Goal: Obtain resource: Obtain resource

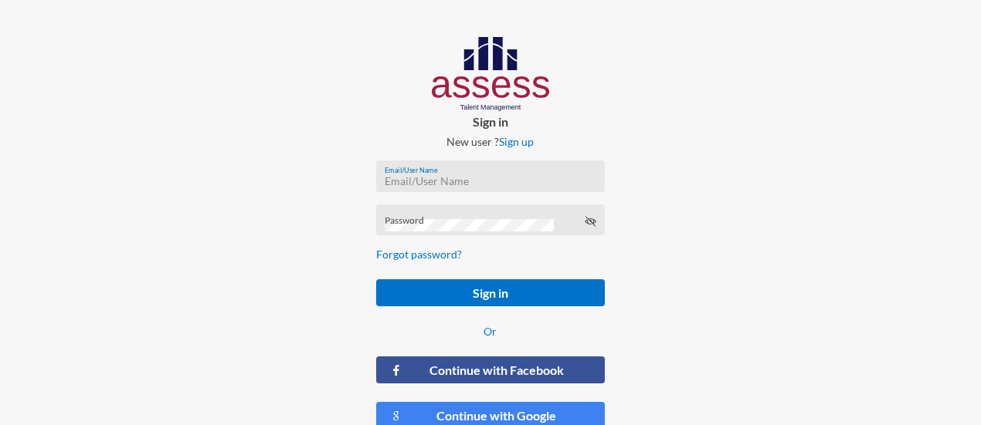
click at [436, 179] on input "Email/User Name" at bounding box center [490, 181] width 212 height 12
type input "milda.shawky@assesstm.com"
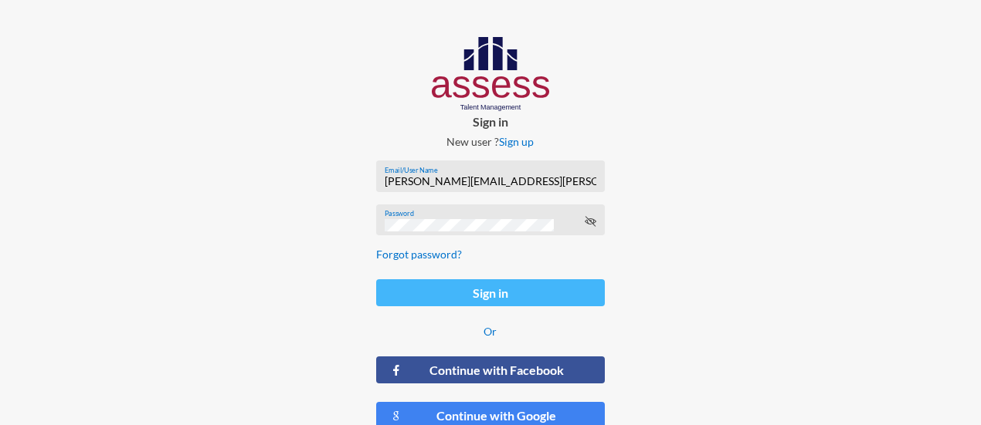
click at [496, 290] on button "Sign in" at bounding box center [490, 292] width 228 height 27
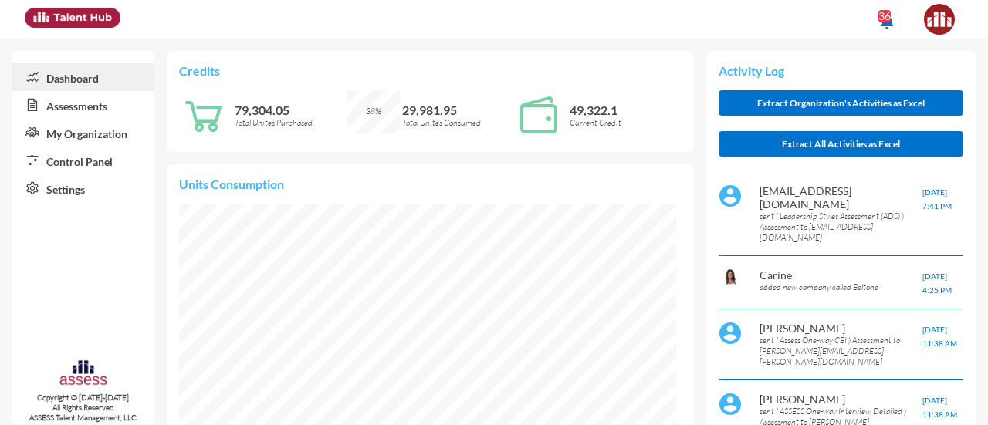
click at [59, 156] on link "Control Panel" at bounding box center [83, 161] width 142 height 28
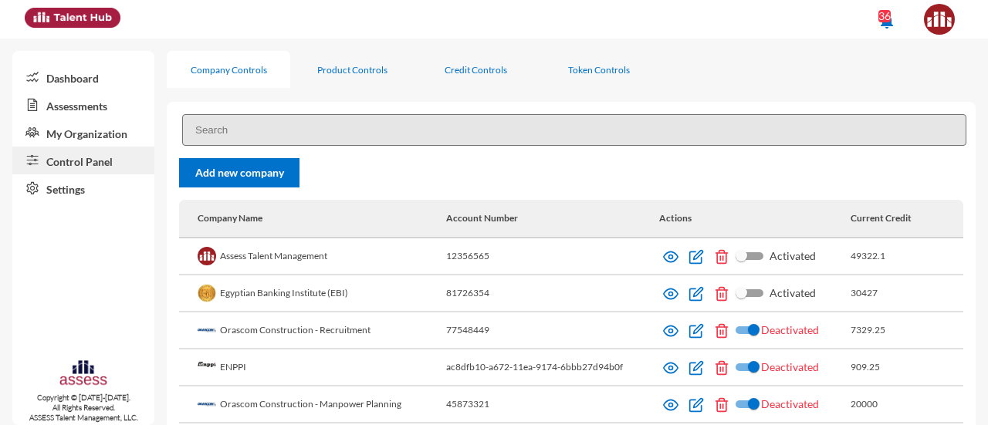
click at [247, 124] on input at bounding box center [574, 130] width 784 height 32
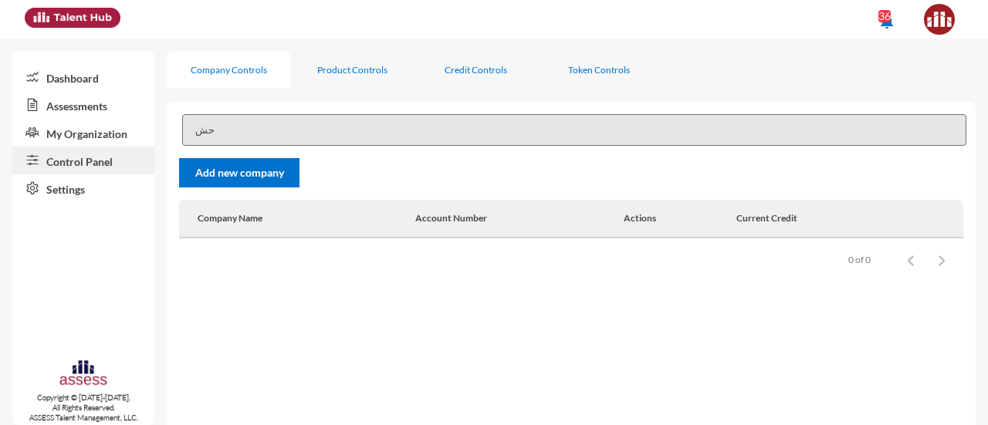
type input "ح"
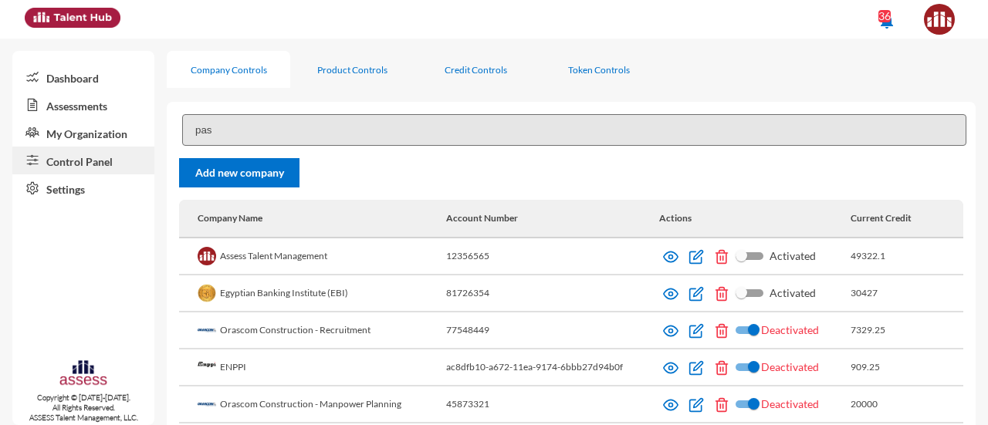
type input "pas"
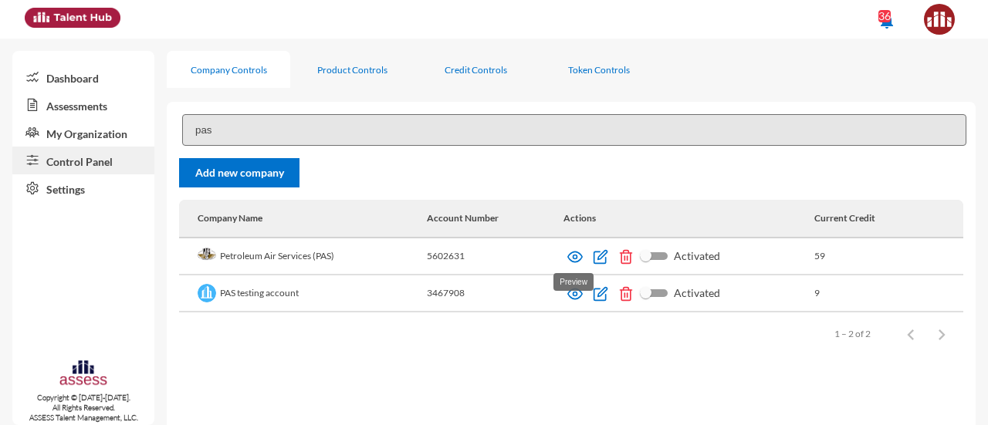
click at [567, 254] on img at bounding box center [574, 256] width 15 height 15
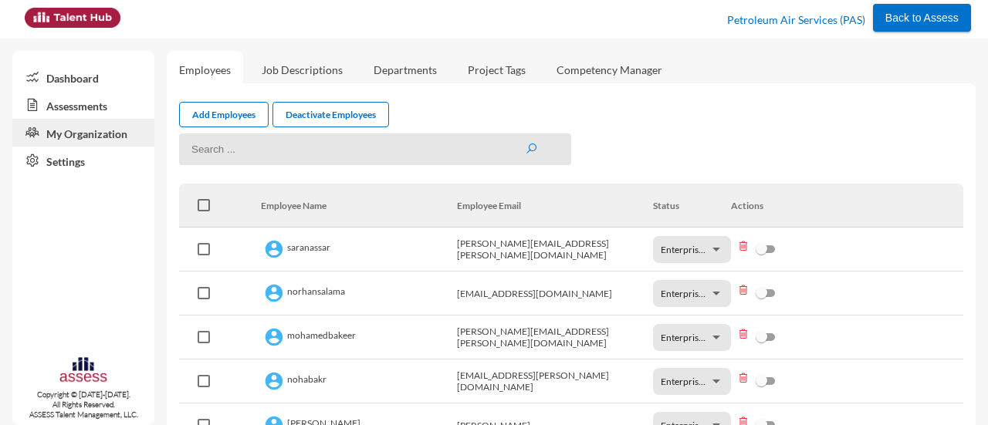
click at [99, 81] on link "Dashboard" at bounding box center [83, 77] width 142 height 28
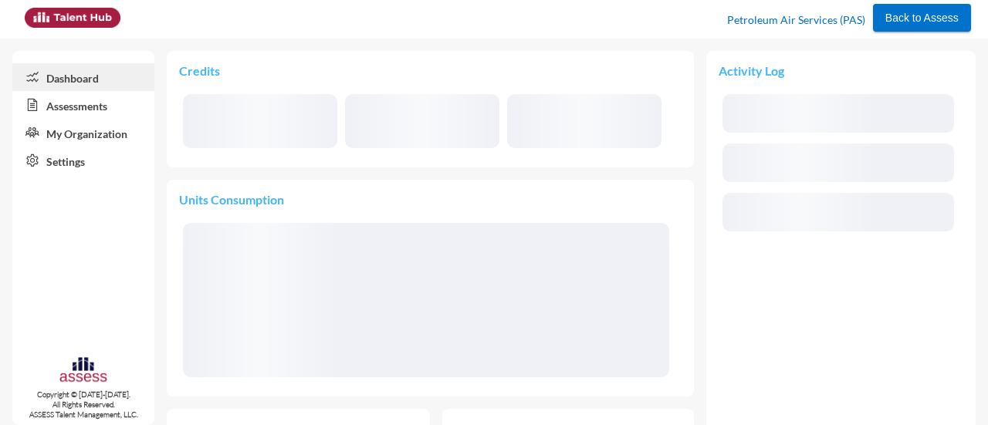
click at [103, 107] on link "Assessments" at bounding box center [83, 105] width 142 height 28
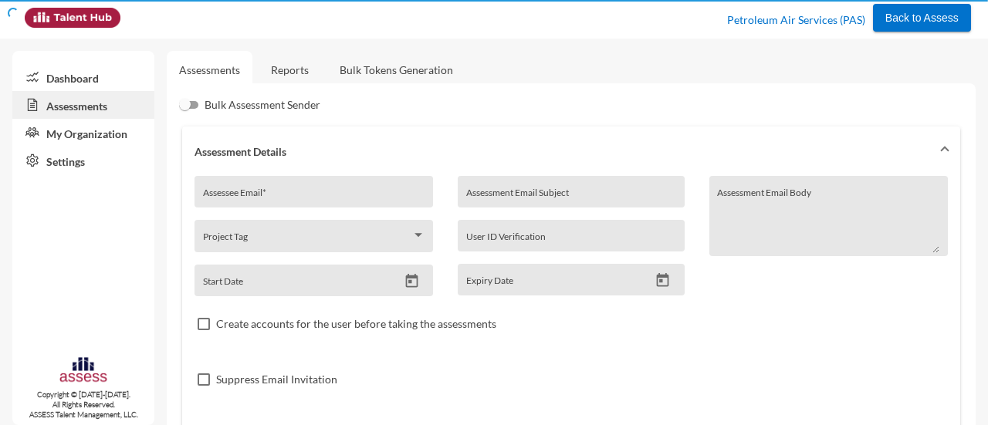
click at [103, 107] on link "Assessments" at bounding box center [83, 105] width 142 height 28
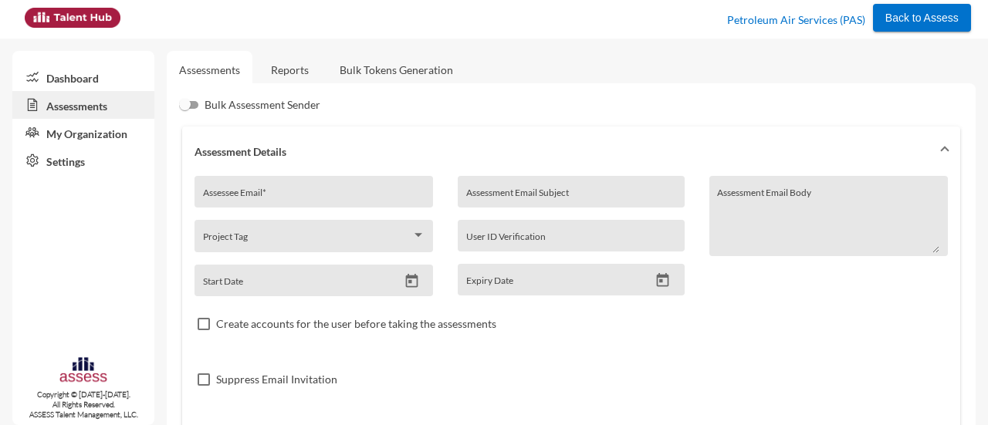
click at [291, 63] on link "Reports" at bounding box center [290, 70] width 63 height 38
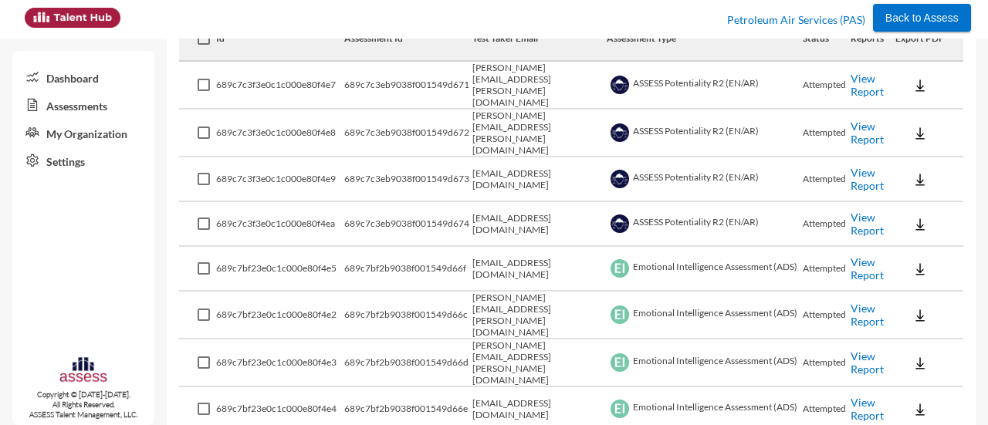
scroll to position [292, 0]
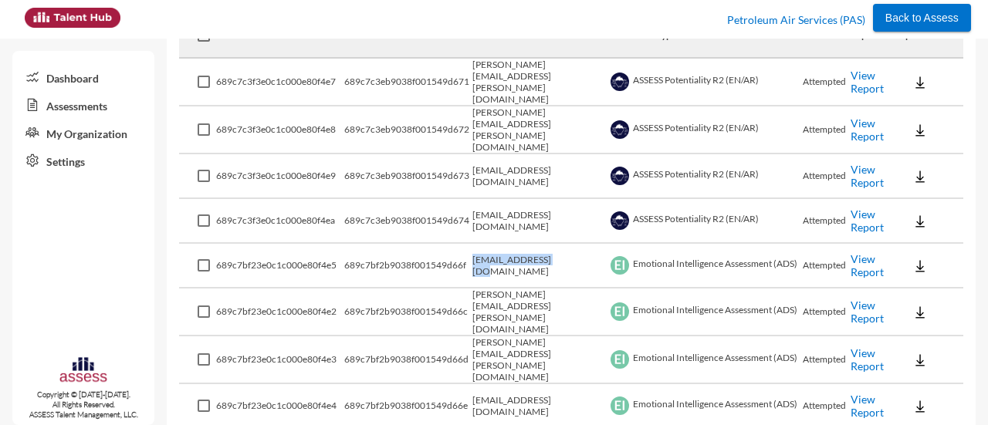
drag, startPoint x: 560, startPoint y: 257, endPoint x: 468, endPoint y: 266, distance: 92.3
click at [468, 266] on tr "689c7bf23e0c1c000e80f4e5 689c7bf2b9038f001549d66f shaimaa@pas.com.eg Emotional …" at bounding box center [571, 266] width 784 height 45
copy tr "shaimaa@pas.com.eg"
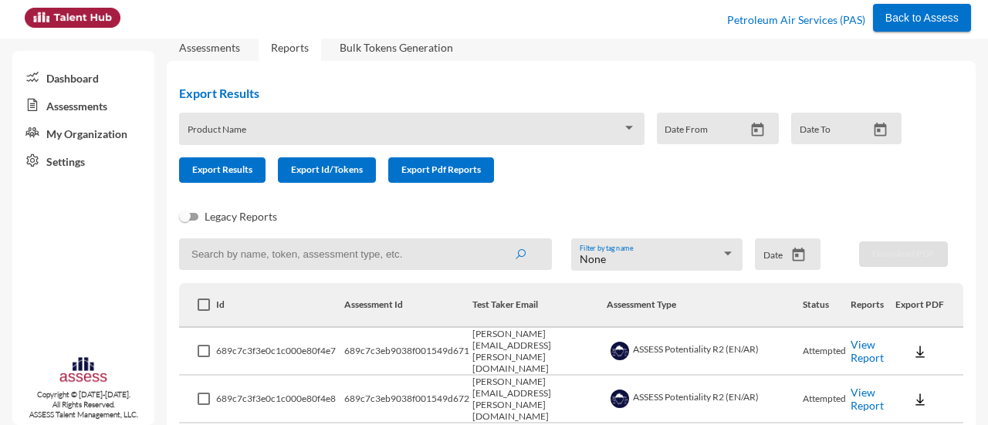
scroll to position [0, 0]
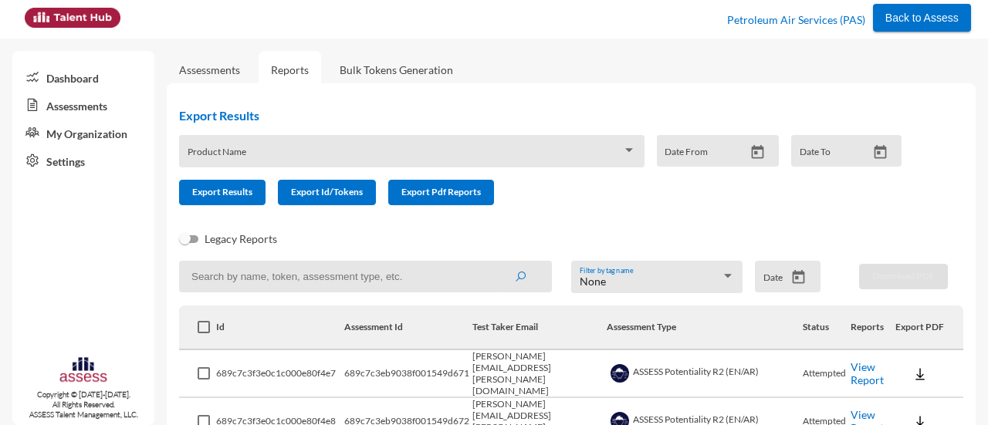
click at [384, 275] on input at bounding box center [365, 277] width 373 height 32
paste input "shaimaa@pas.com.eg"
type input "shaimaa@pas.com.eg"
click at [496, 263] on button "submit" at bounding box center [520, 277] width 49 height 28
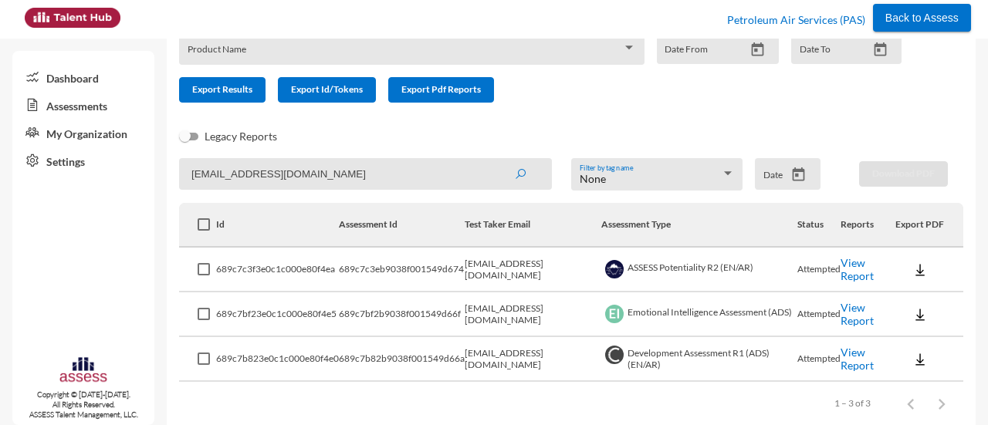
scroll to position [127, 0]
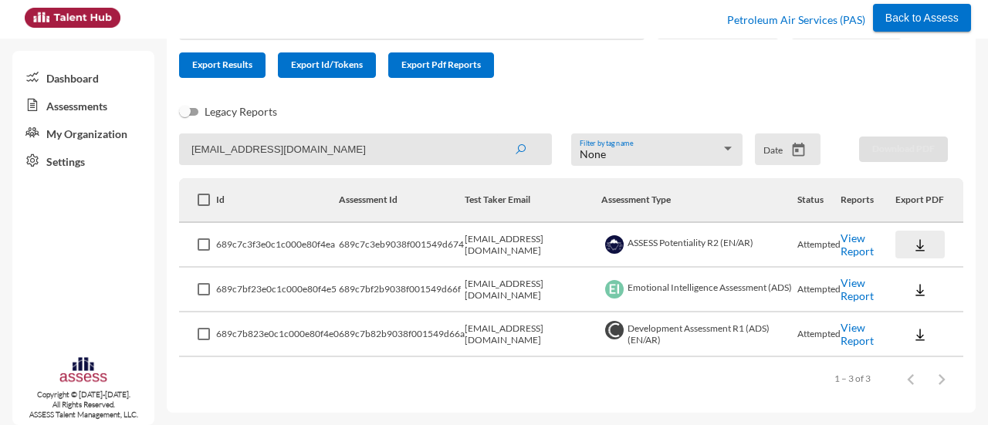
click at [913, 245] on img at bounding box center [920, 245] width 15 height 15
click at [916, 302] on button "AR" at bounding box center [925, 302] width 86 height 29
click at [911, 282] on button at bounding box center [920, 290] width 49 height 28
click at [913, 352] on button "AR" at bounding box center [925, 347] width 86 height 29
click at [913, 342] on img at bounding box center [920, 334] width 15 height 15
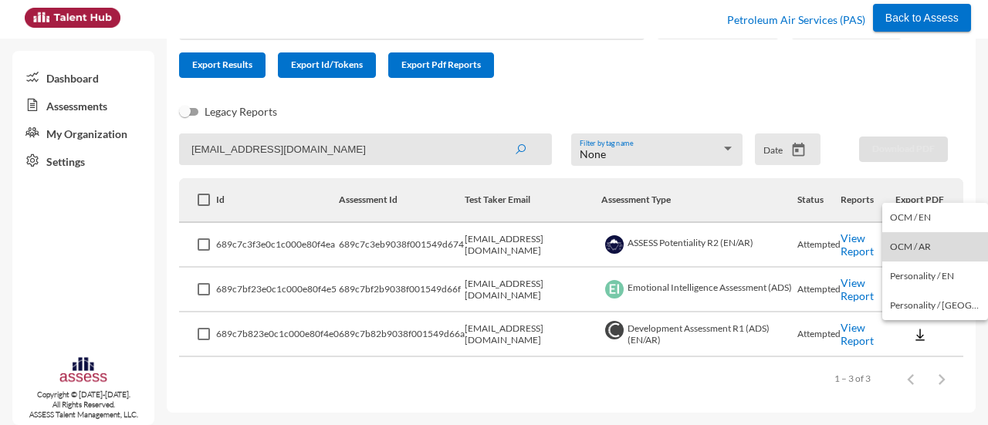
click at [947, 240] on button "OCM / AR" at bounding box center [935, 246] width 106 height 29
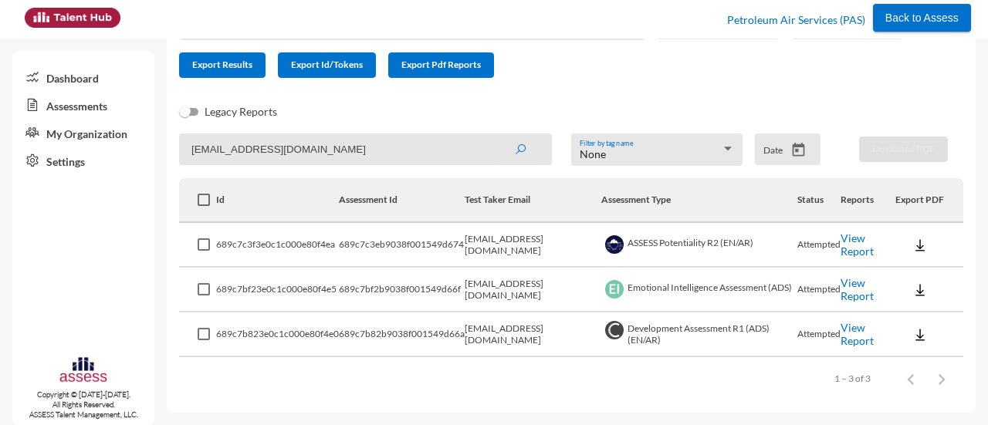
click at [851, 334] on link "View Report" at bounding box center [857, 334] width 33 height 26
click at [322, 158] on input "shaimaa@pas.com.eg" at bounding box center [365, 150] width 373 height 32
drag, startPoint x: 322, startPoint y: 158, endPoint x: 98, endPoint y: 164, distance: 224.0
click at [98, 164] on mat-sidenav-container "Dashboard Assessments My Organization Settings Copyright © 2015-2024. All Right…" at bounding box center [494, 232] width 988 height 387
click at [496, 135] on button "submit" at bounding box center [520, 149] width 49 height 28
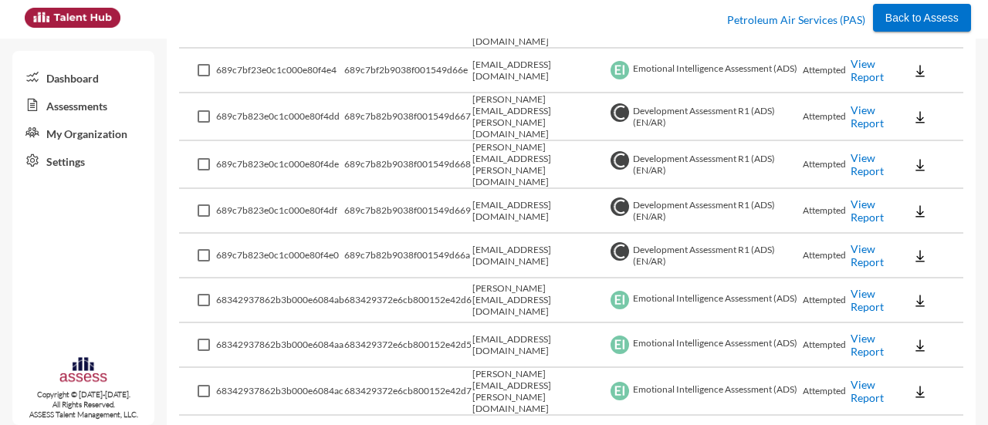
scroll to position [624, 0]
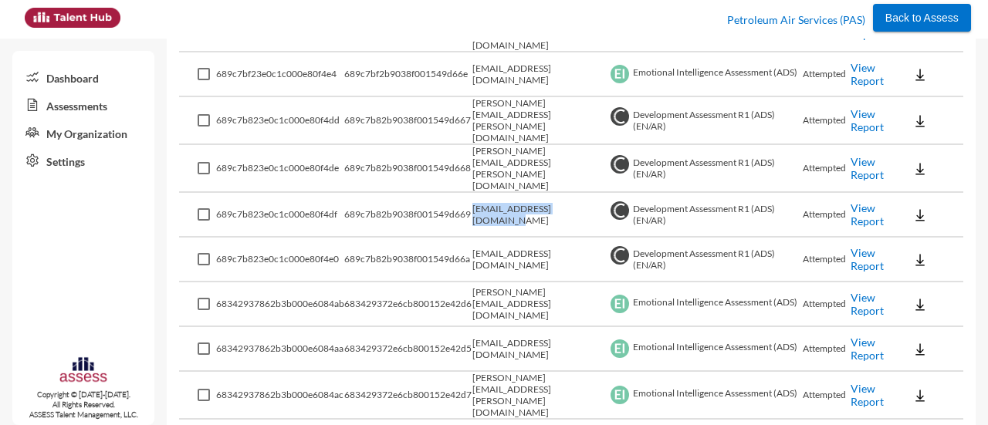
drag, startPoint x: 469, startPoint y: 192, endPoint x: 578, endPoint y: 201, distance: 109.2
click at [578, 201] on tr "689c7b823e0c1c000e80f4df 689c7b82b9038f001549d669 hisham.shafik@pas.com.eg Deve…" at bounding box center [571, 215] width 784 height 45
copy tr "hisham.shafik@pas.com.eg"
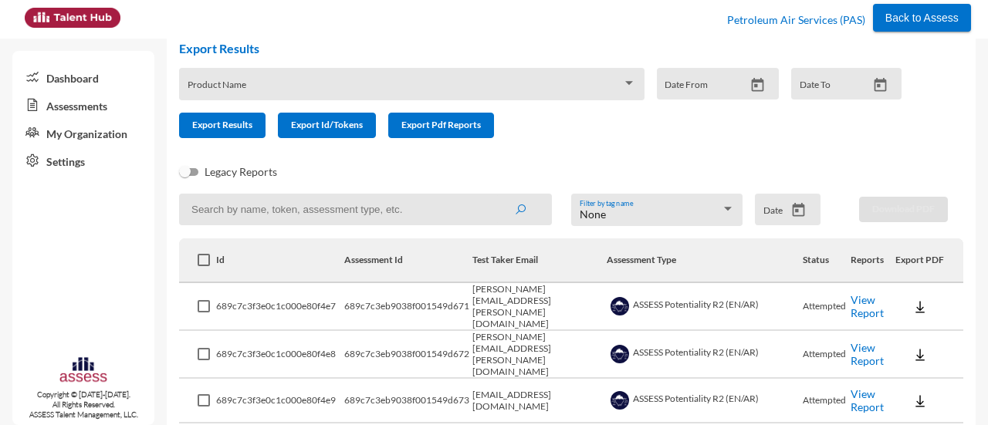
scroll to position [0, 0]
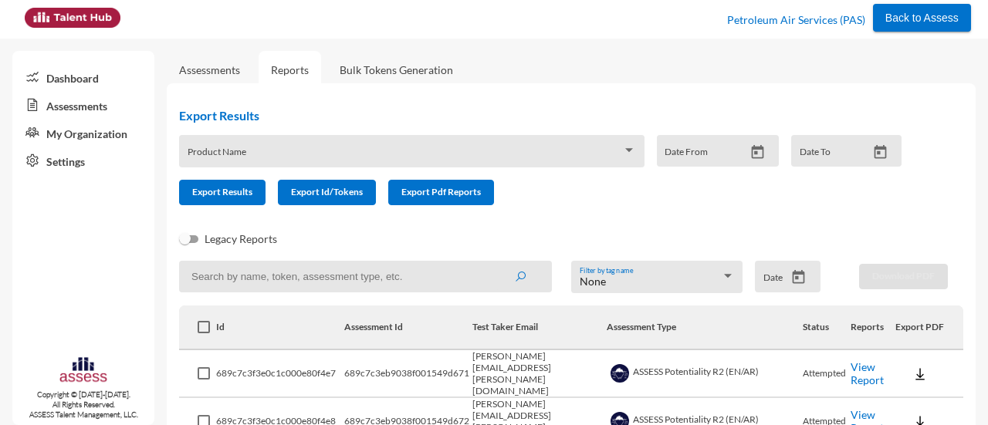
click at [439, 273] on input at bounding box center [365, 277] width 373 height 32
paste input "hisham.shafik@pas.com.eg"
type input "hisham.shafik@pas.com.eg"
click at [496, 263] on button "submit" at bounding box center [520, 277] width 49 height 28
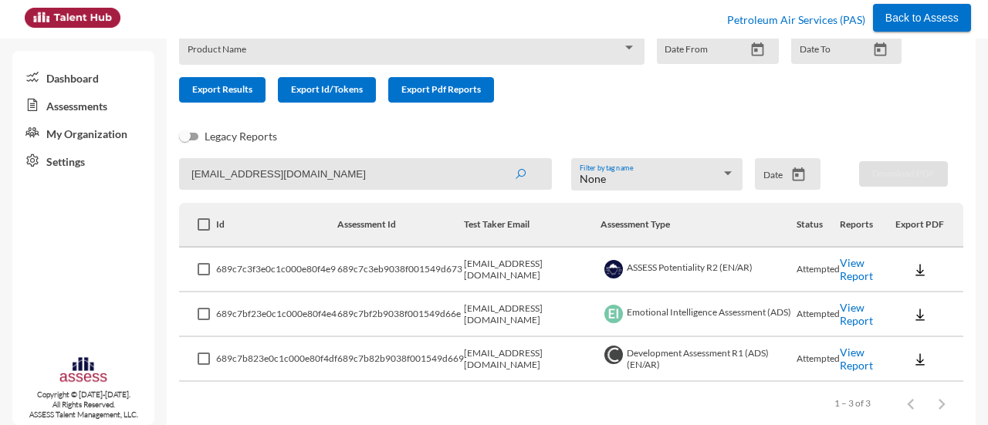
scroll to position [127, 0]
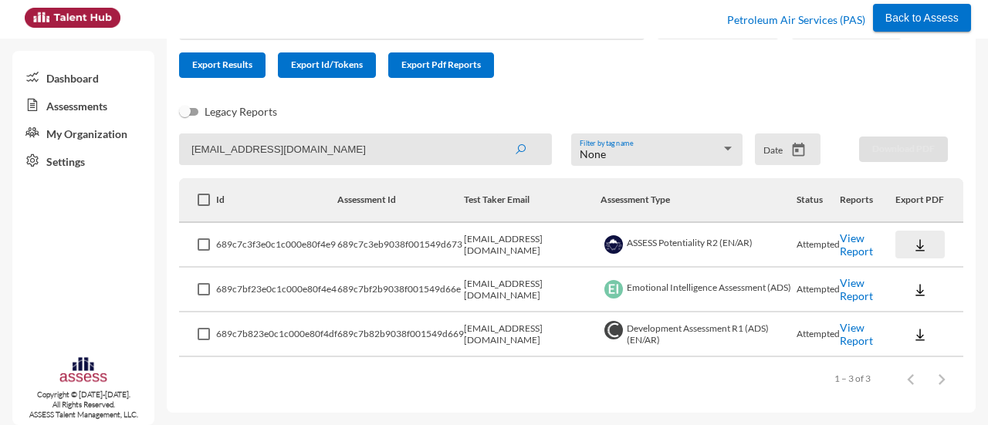
click at [913, 248] on img at bounding box center [920, 245] width 15 height 15
click at [916, 298] on button "AR" at bounding box center [928, 302] width 86 height 29
click at [913, 297] on img at bounding box center [920, 290] width 15 height 15
click at [916, 349] on button "AR" at bounding box center [928, 347] width 86 height 29
click at [913, 337] on img at bounding box center [920, 334] width 15 height 15
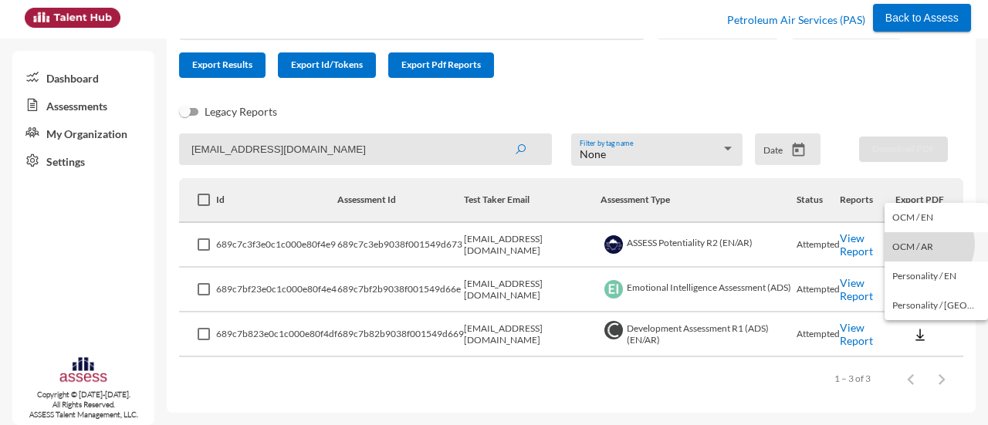
click at [927, 245] on button "OCM / AR" at bounding box center [936, 246] width 103 height 29
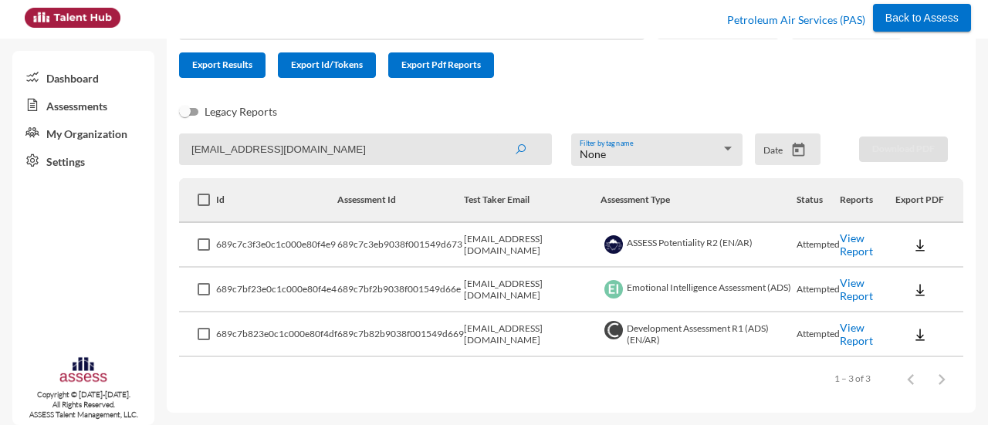
click at [840, 336] on link "View Report" at bounding box center [856, 334] width 33 height 26
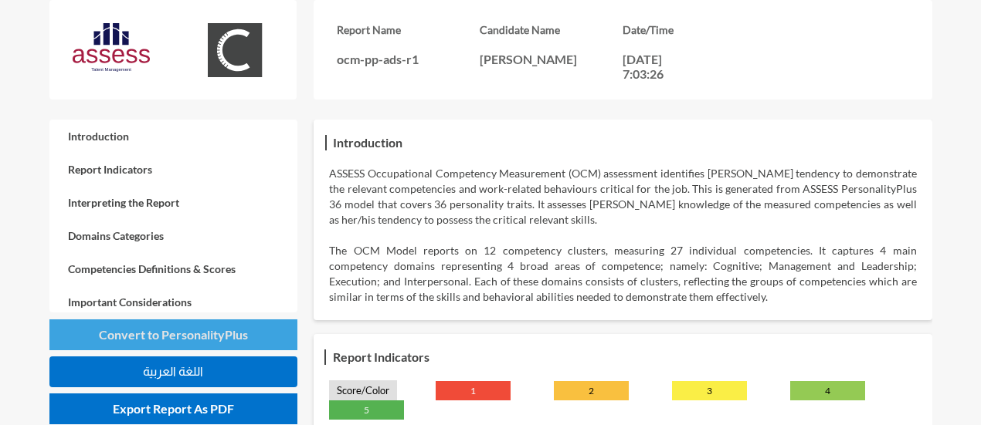
click at [130, 350] on button "Convert to PersonalityPlus" at bounding box center [173, 335] width 248 height 31
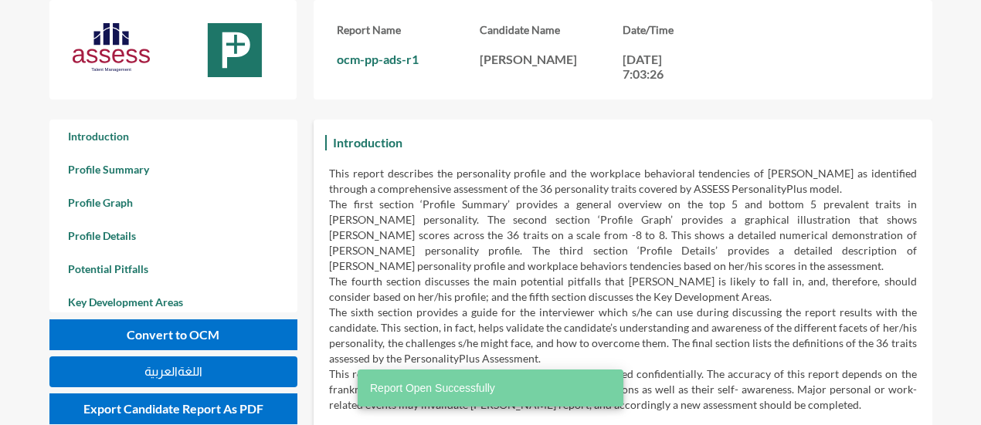
scroll to position [425, 981]
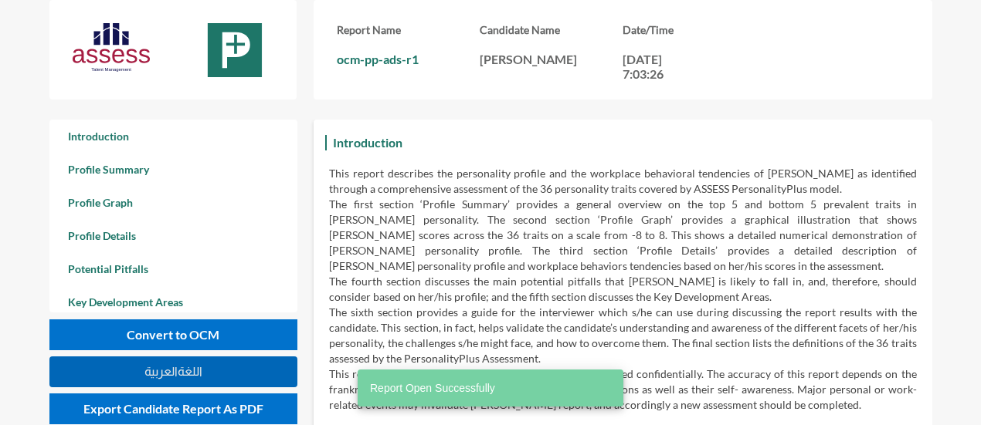
click at [166, 380] on button "اللغةالعربية" at bounding box center [173, 372] width 248 height 31
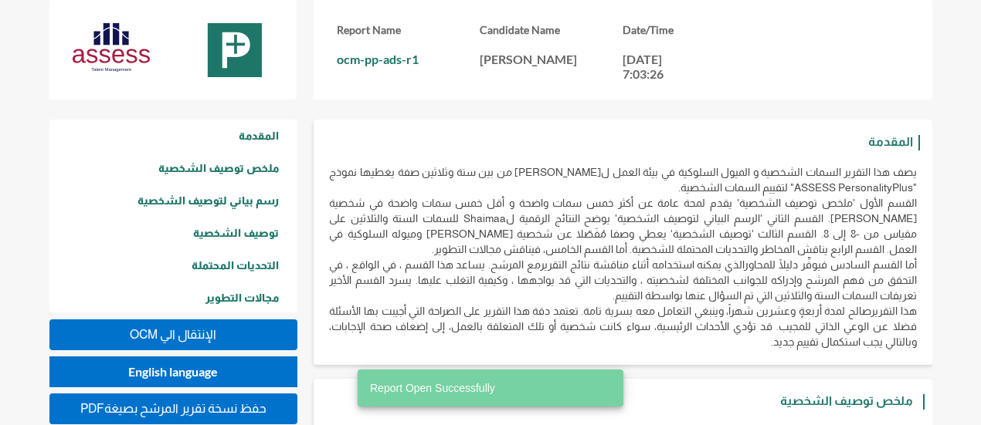
scroll to position [425, 981]
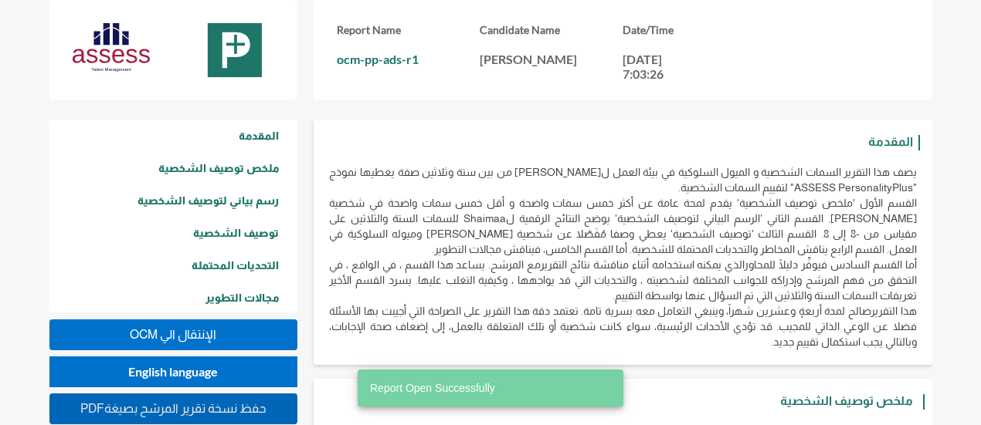
click at [185, 418] on button "PDFحفظ نسخة تقرير المرشح بصيغة" at bounding box center [173, 409] width 248 height 31
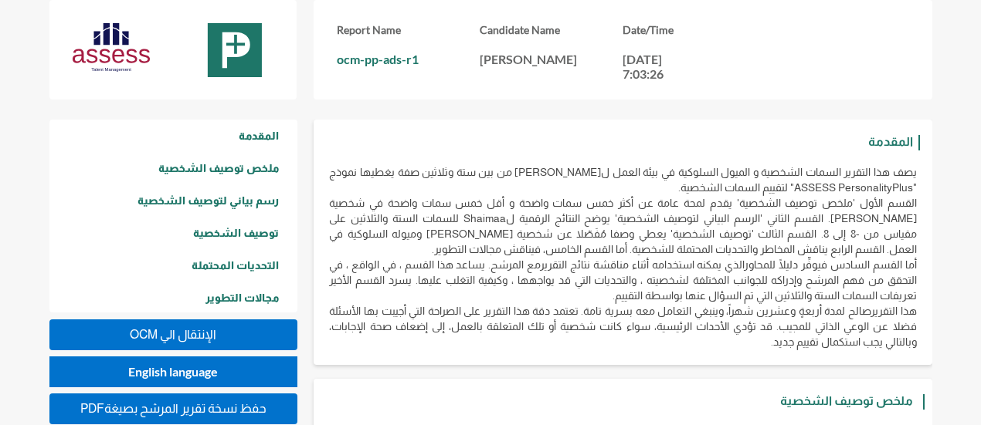
click at [233, 327] on button "OCM اﻹنتقال الي" at bounding box center [173, 335] width 248 height 31
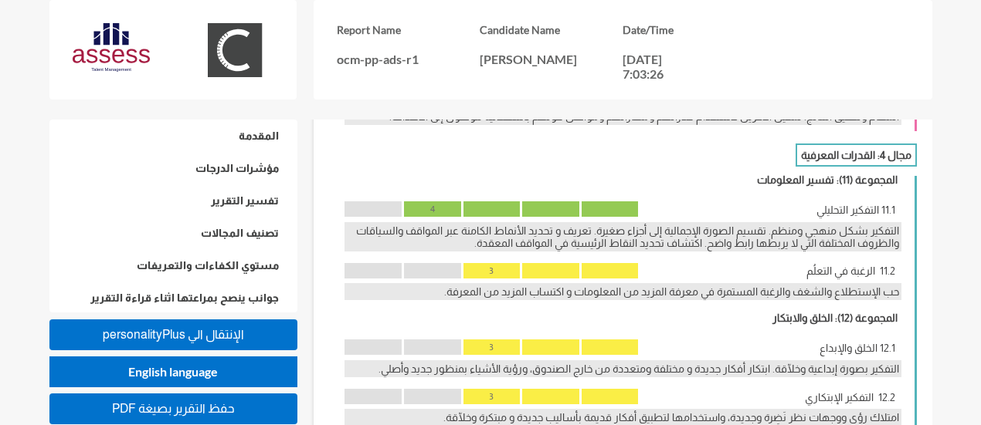
scroll to position [2649, 0]
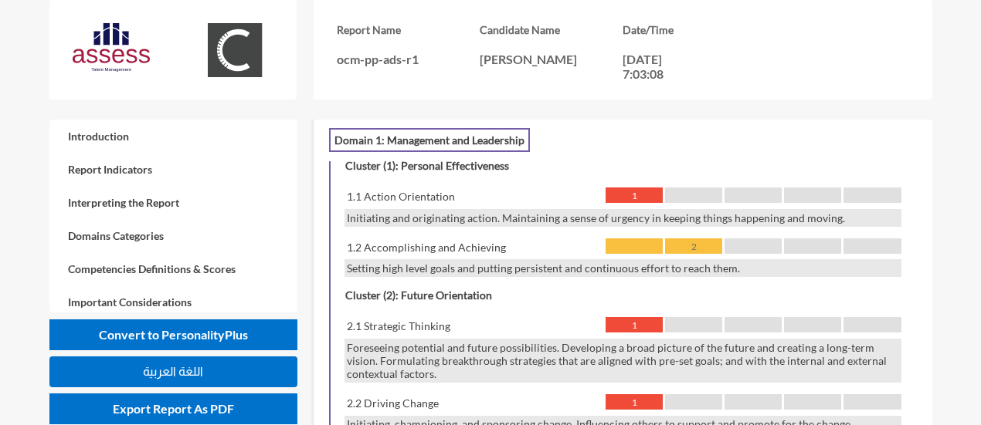
scroll to position [1131, 0]
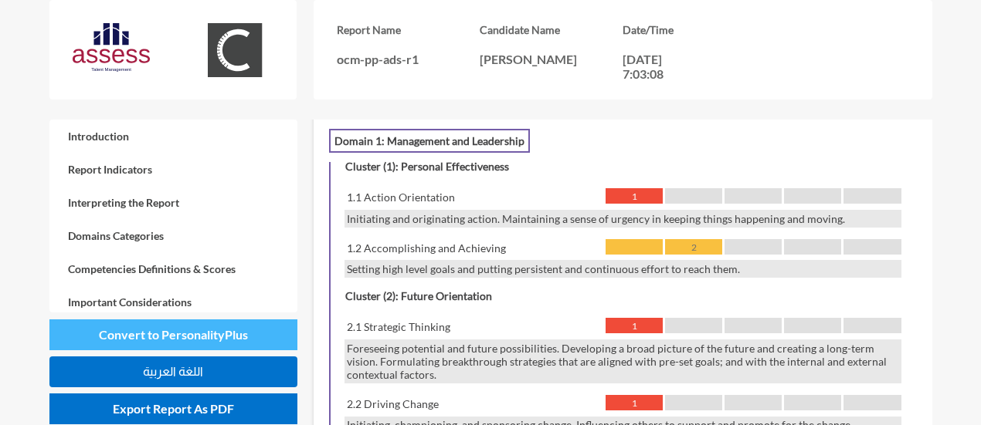
click at [213, 344] on button "Convert to PersonalityPlus" at bounding box center [173, 335] width 248 height 31
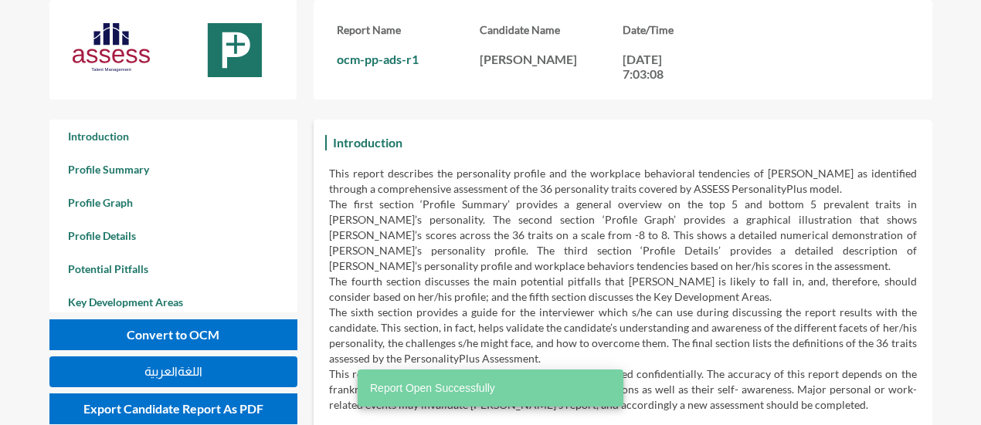
scroll to position [425, 981]
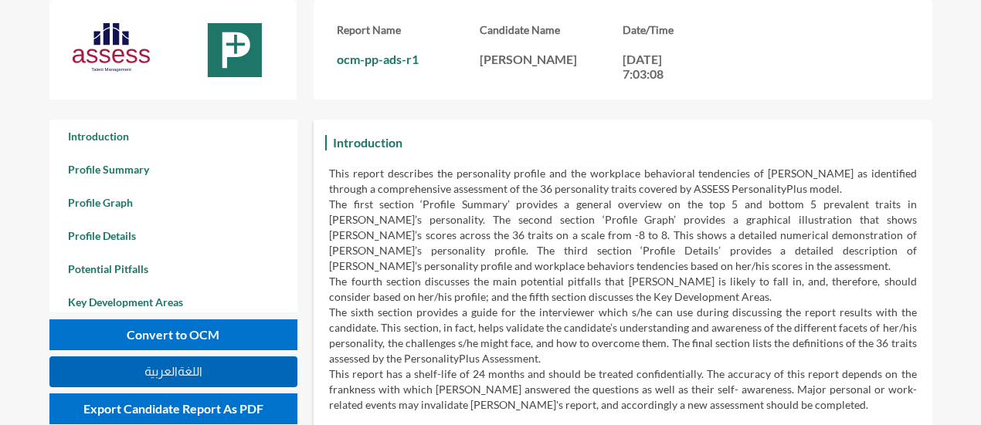
click at [154, 373] on span "اللغةالعربية" at bounding box center [173, 371] width 58 height 13
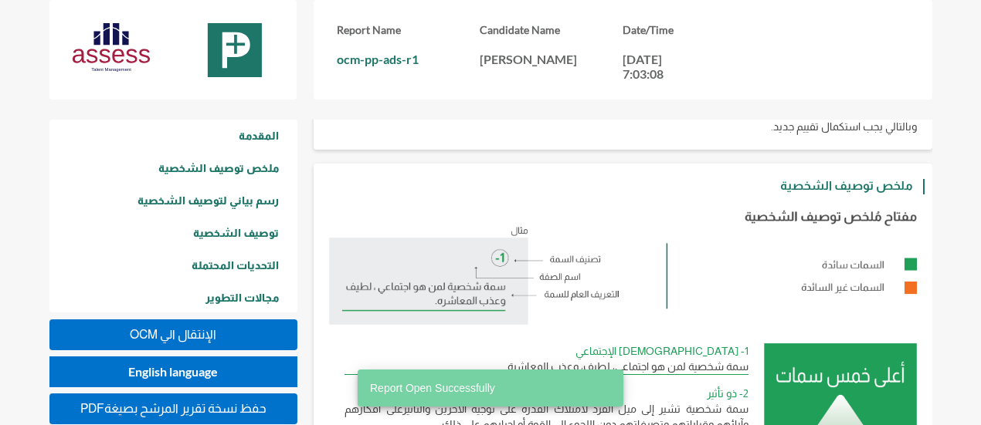
scroll to position [221, 0]
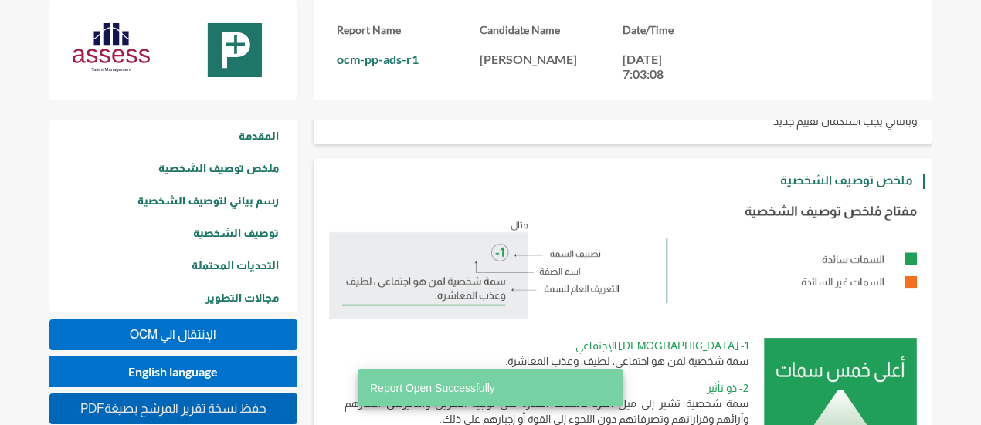
click at [191, 413] on span "PDFحفظ نسخة تقرير المرشح بصيغة" at bounding box center [173, 408] width 186 height 13
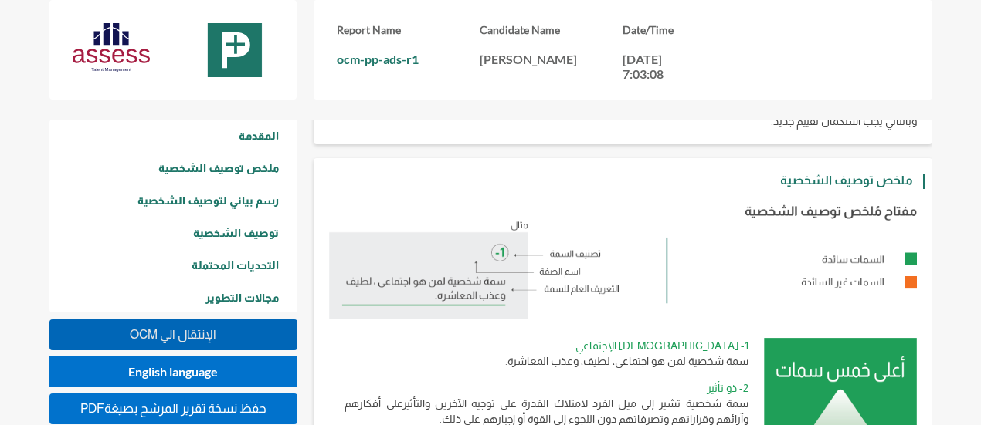
click at [201, 340] on span "OCM اﻹنتقال الي" at bounding box center [173, 334] width 86 height 13
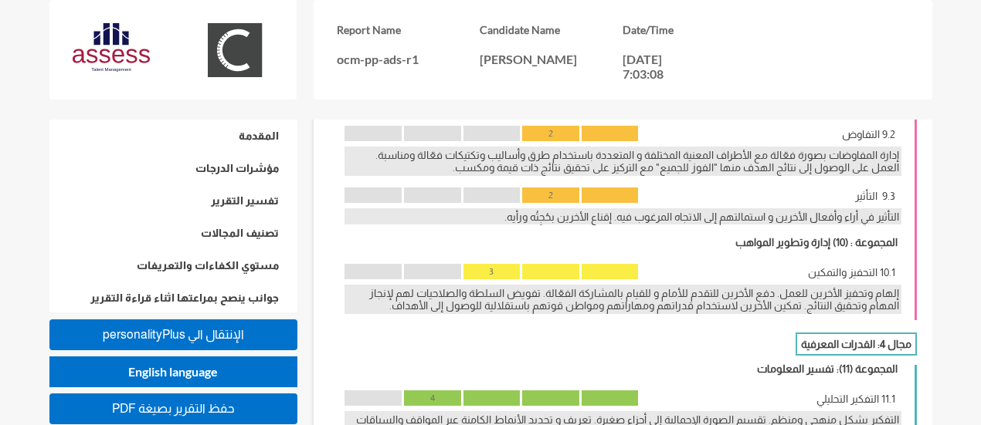
scroll to position [2474, 0]
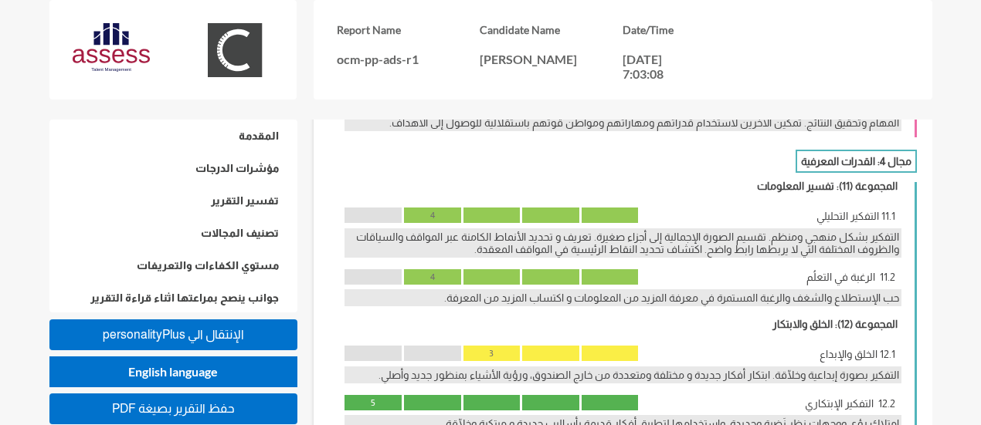
scroll to position [2659, 0]
